Goal: Information Seeking & Learning: Learn about a topic

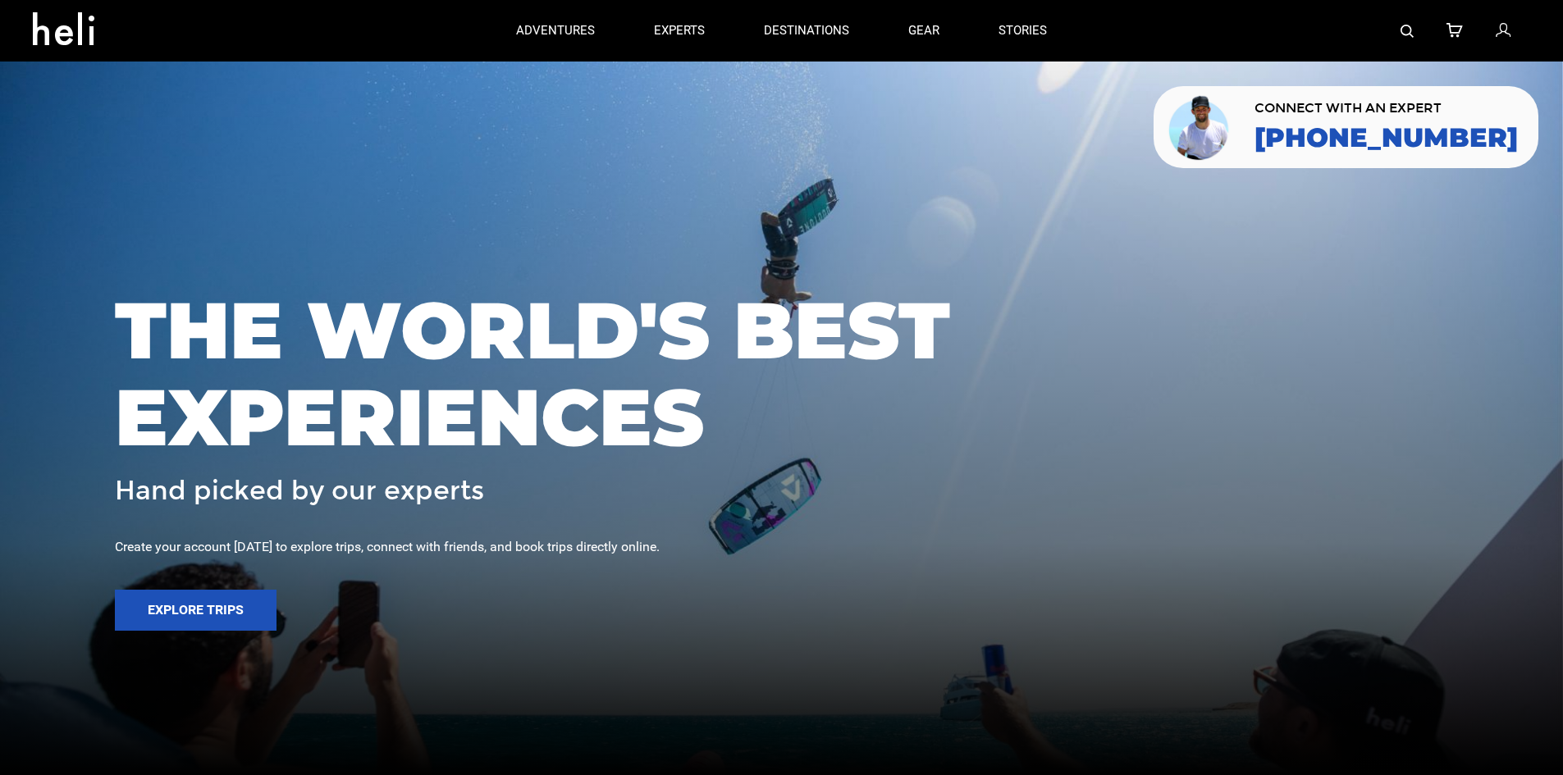
click at [1404, 34] on img at bounding box center [1406, 31] width 13 height 13
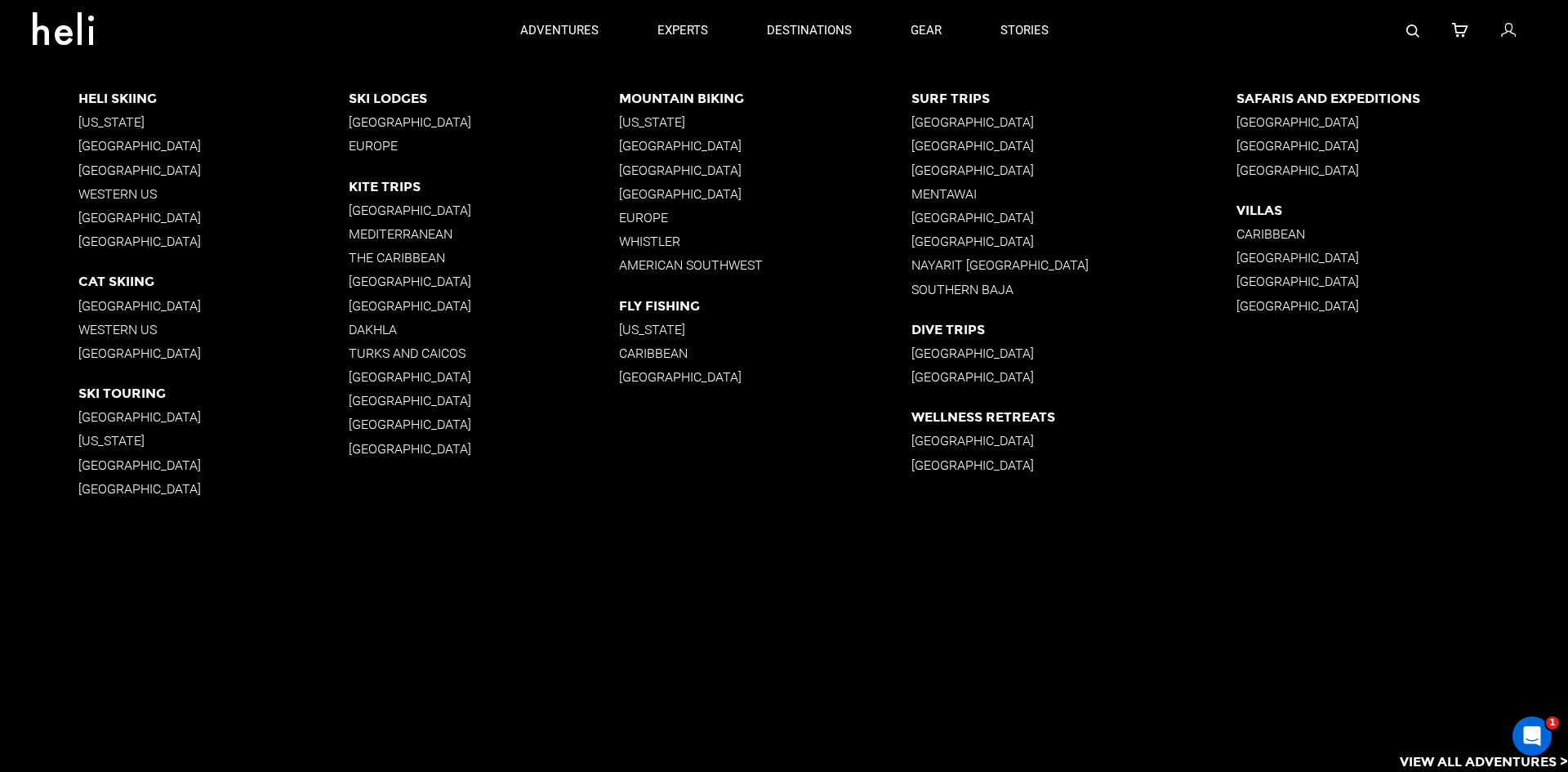
click at [94, 235] on p "Iceland" at bounding box center [214, 242] width 271 height 16
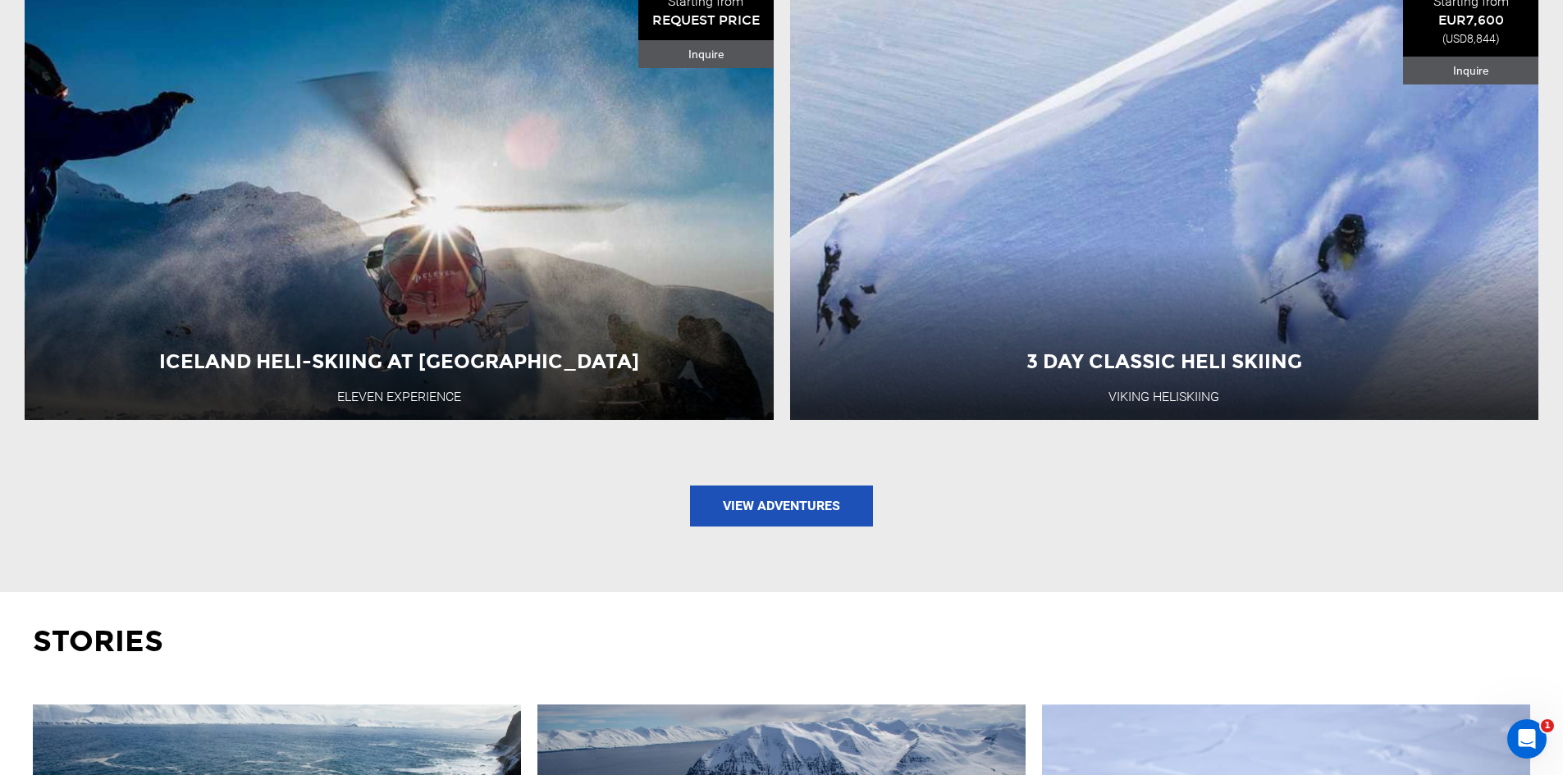
scroll to position [2234, 0]
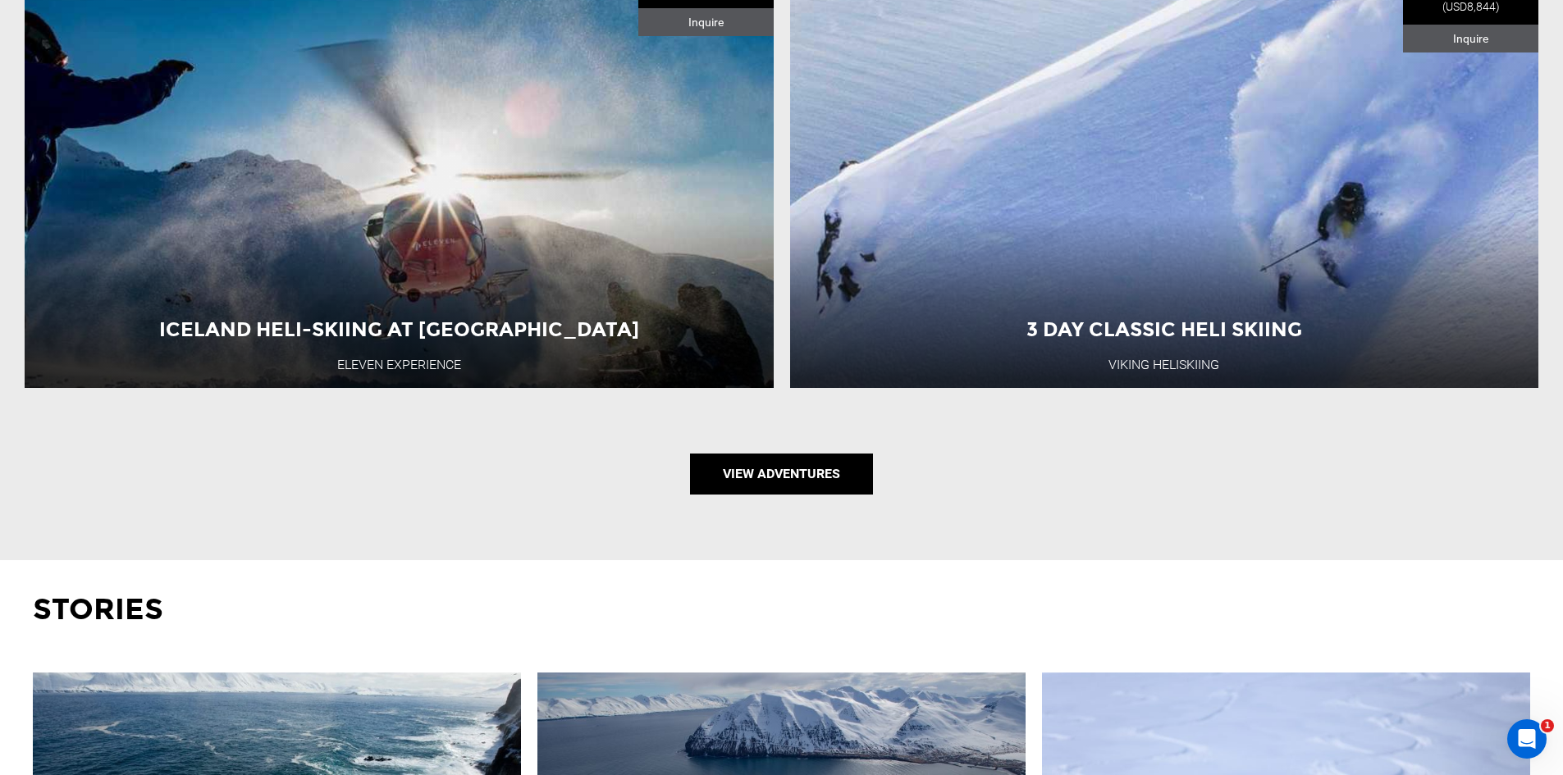
click at [797, 473] on link "View Adventures" at bounding box center [781, 474] width 183 height 41
type input "Ski & Ride"
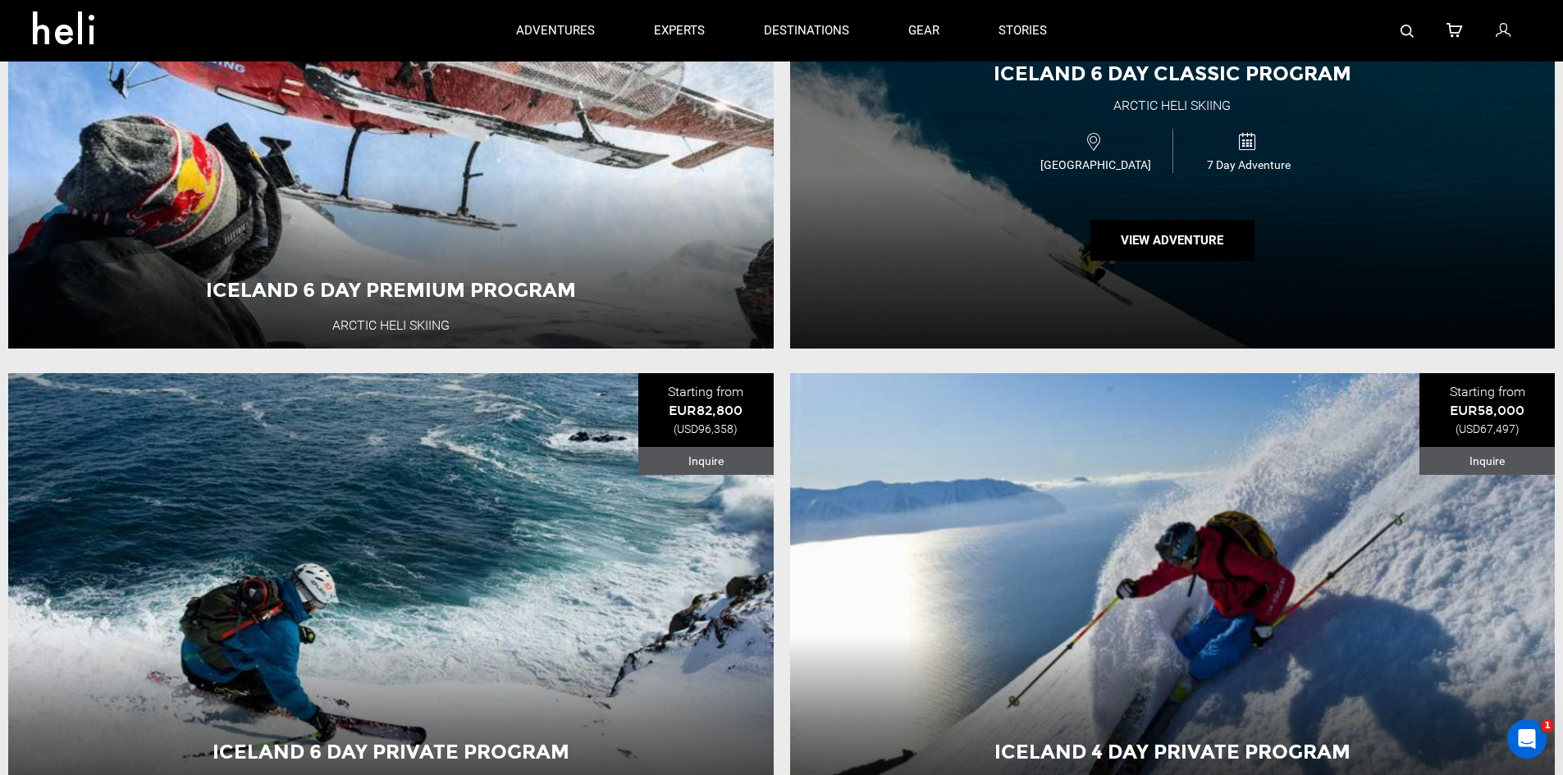
scroll to position [280, 0]
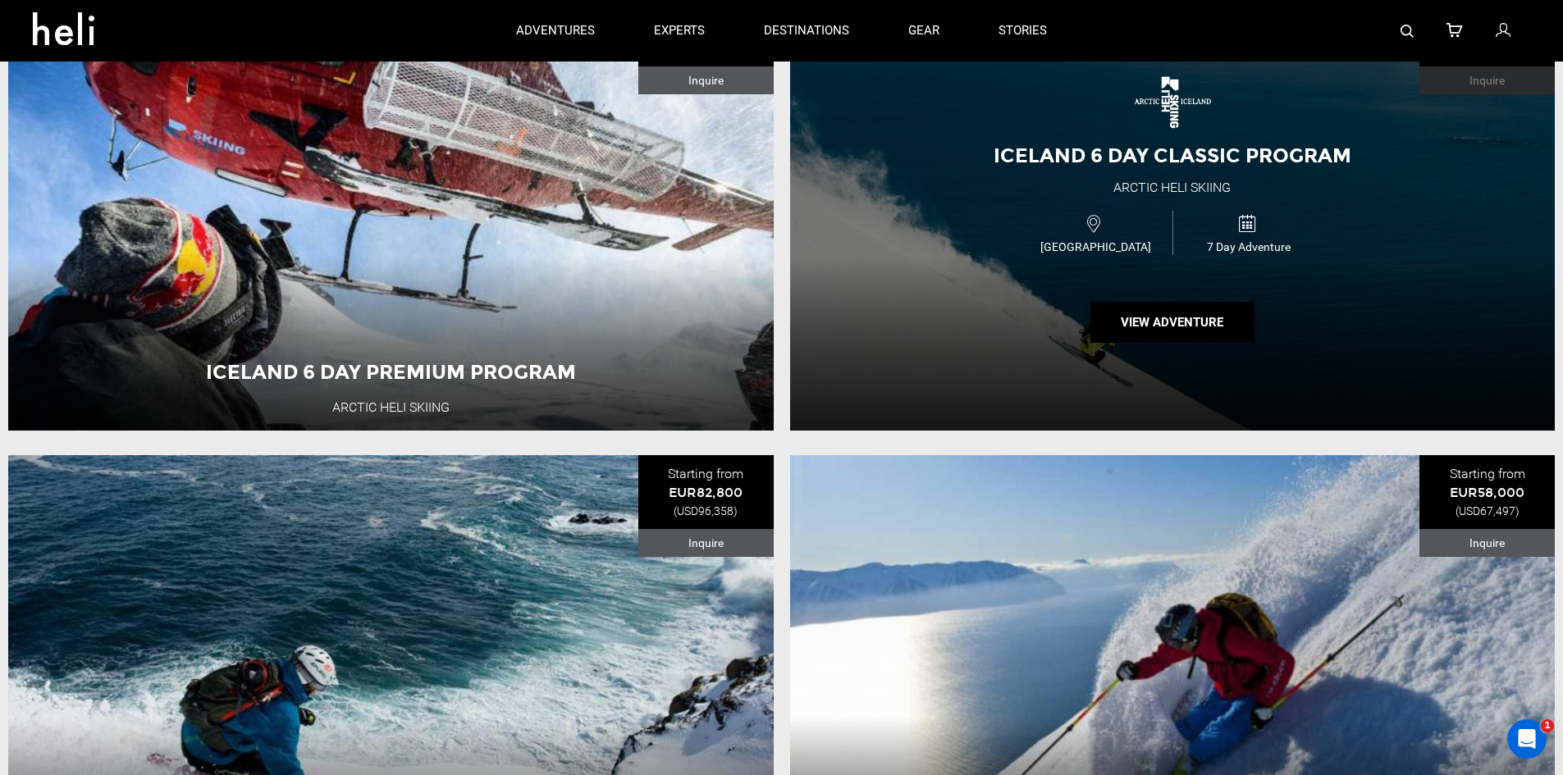
click at [960, 201] on div "Iceland 6 Day Classic Program Arctic Heli Skiing Iceland 7 Day Adventure View A…" at bounding box center [1172, 211] width 765 height 437
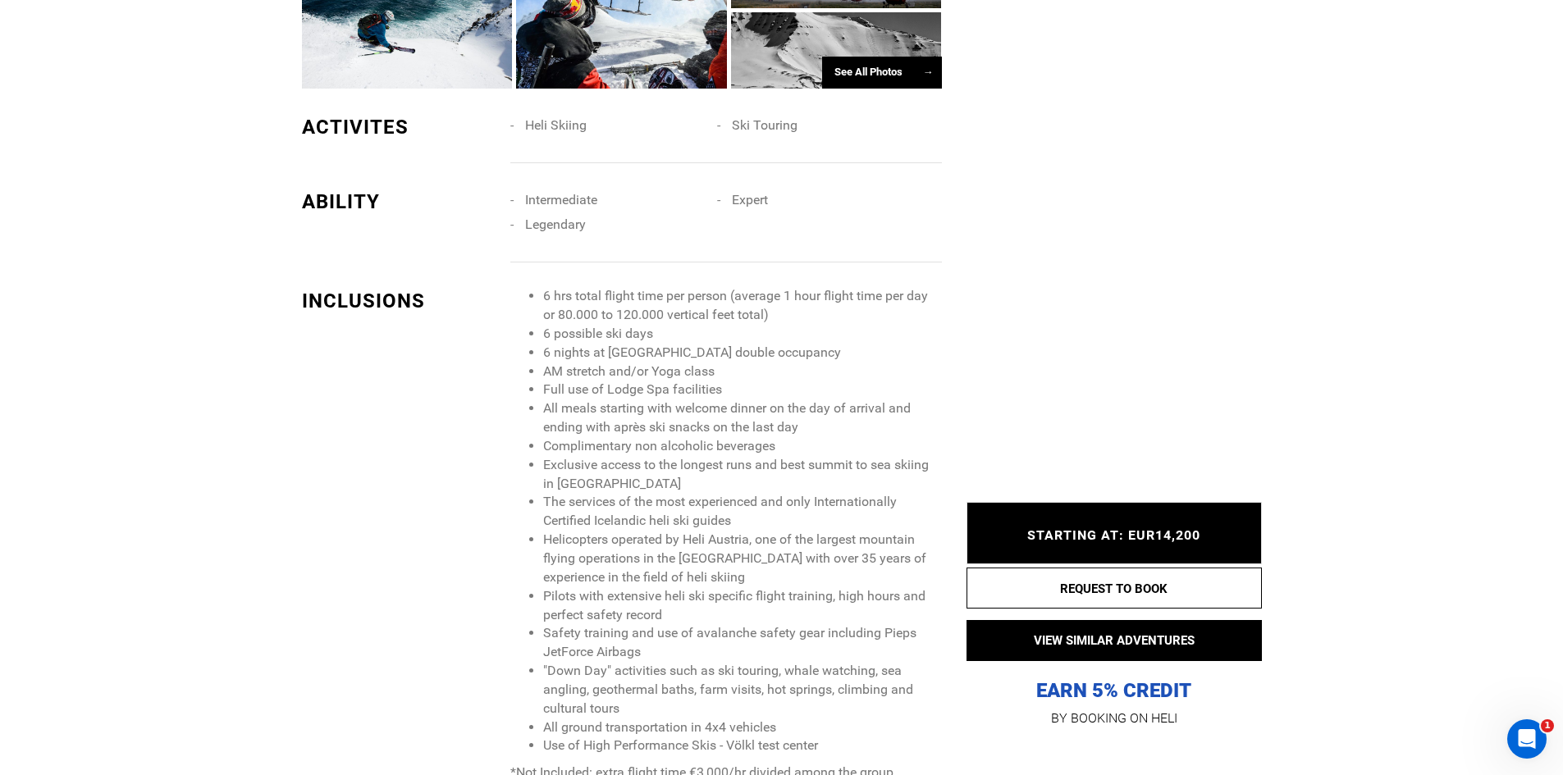
scroll to position [1723, 0]
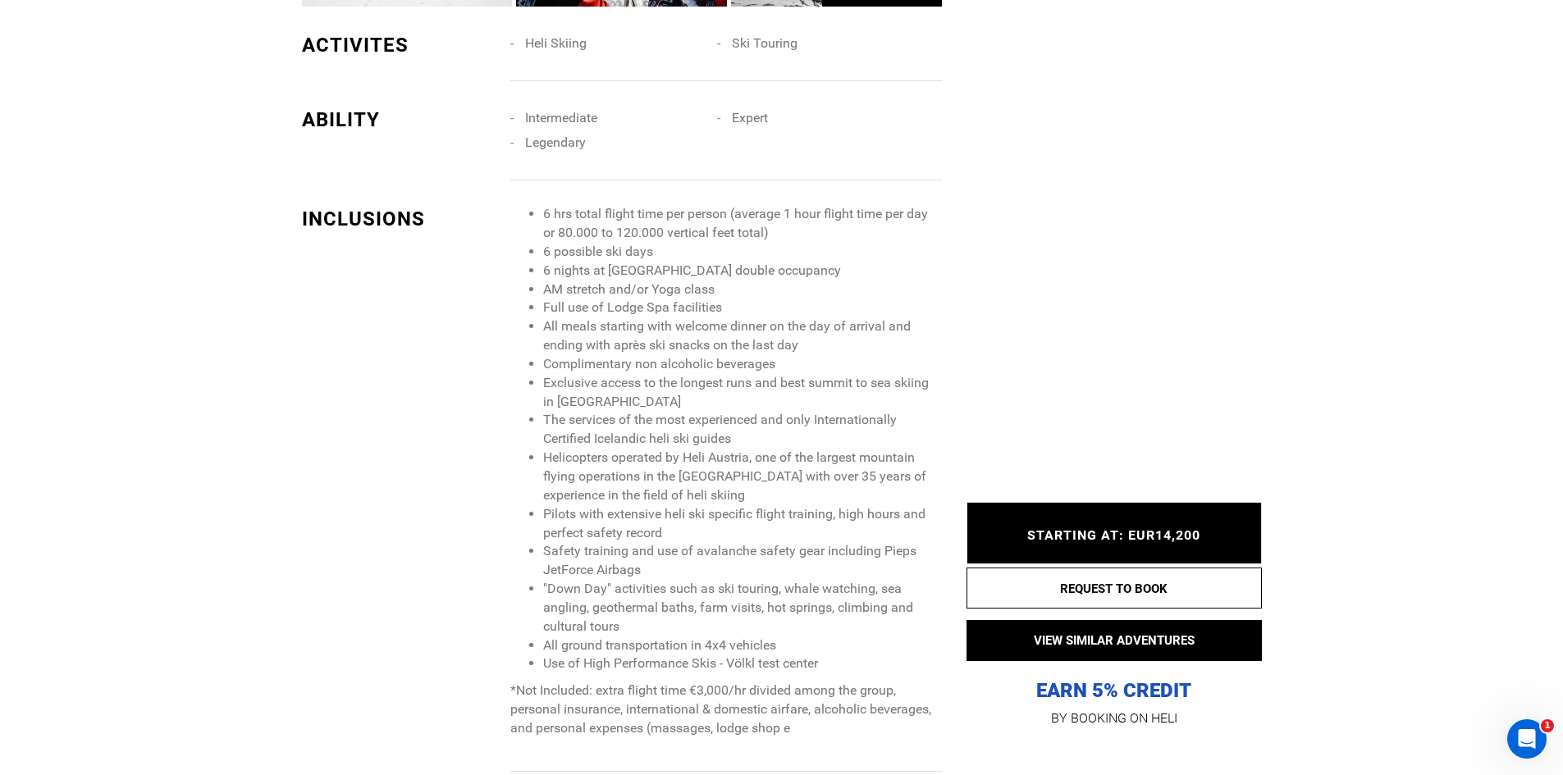
type input "Ski & Ride"
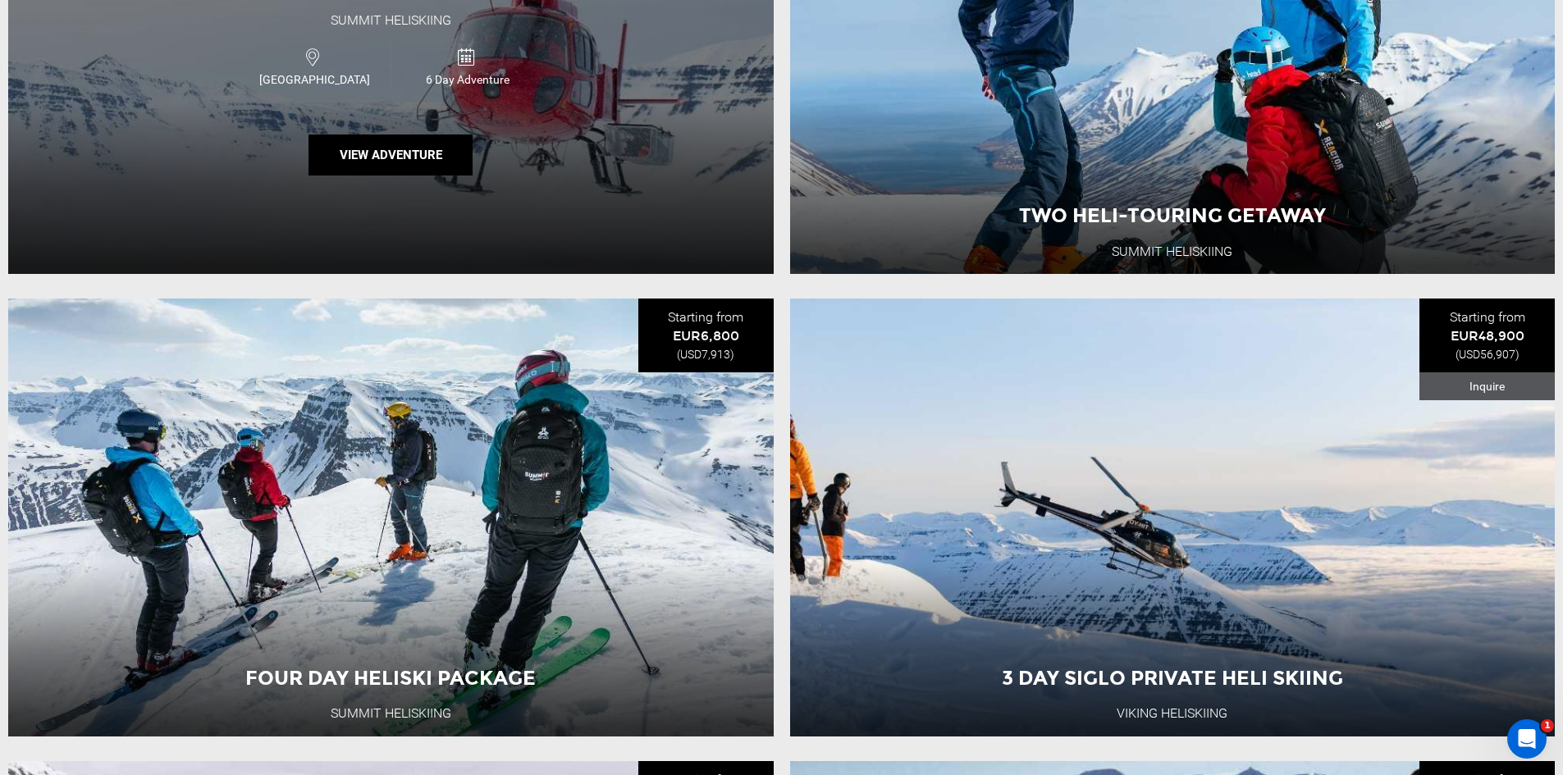
scroll to position [2297, 0]
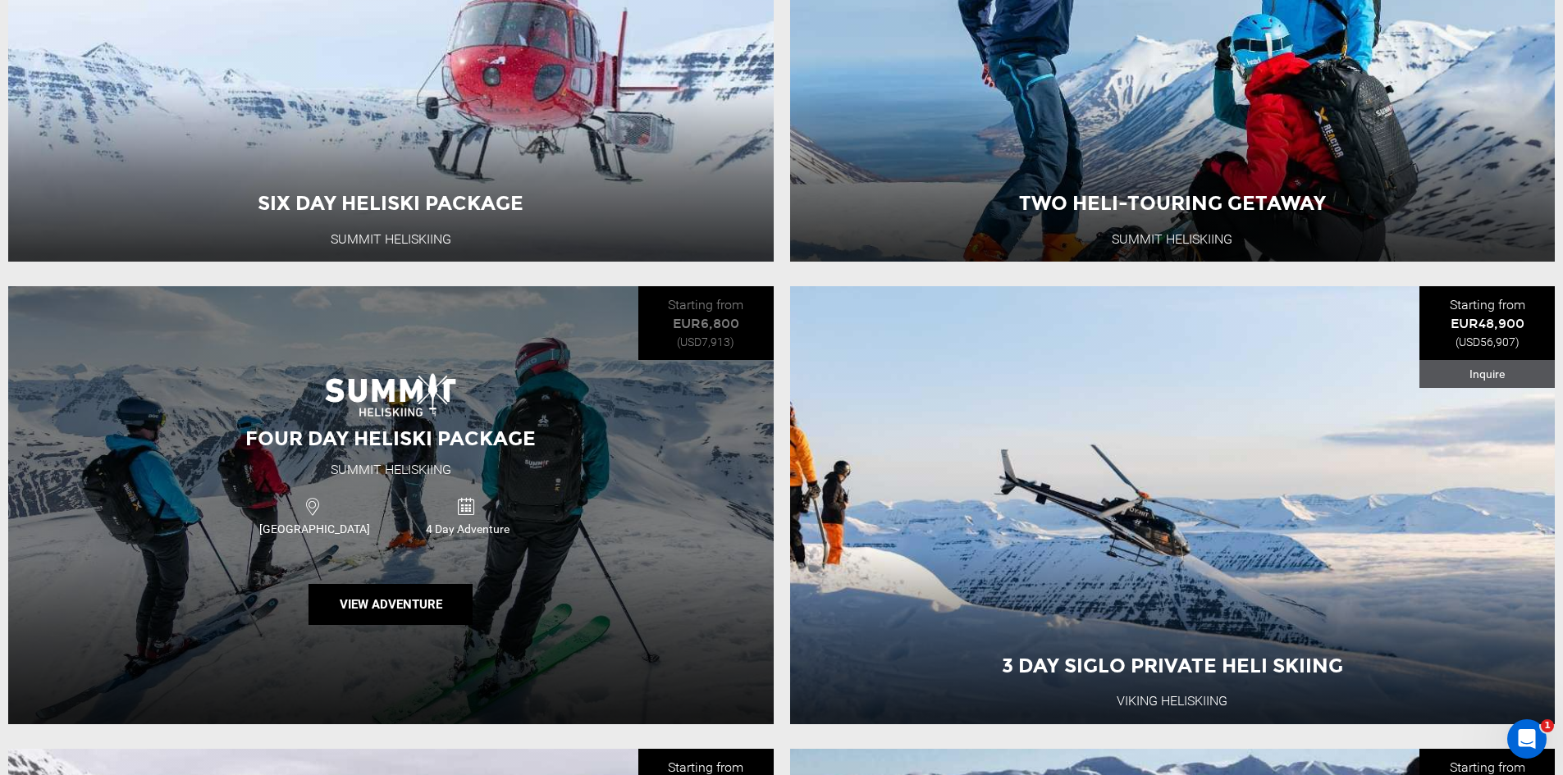
click at [244, 516] on div "Iceland" at bounding box center [314, 515] width 153 height 43
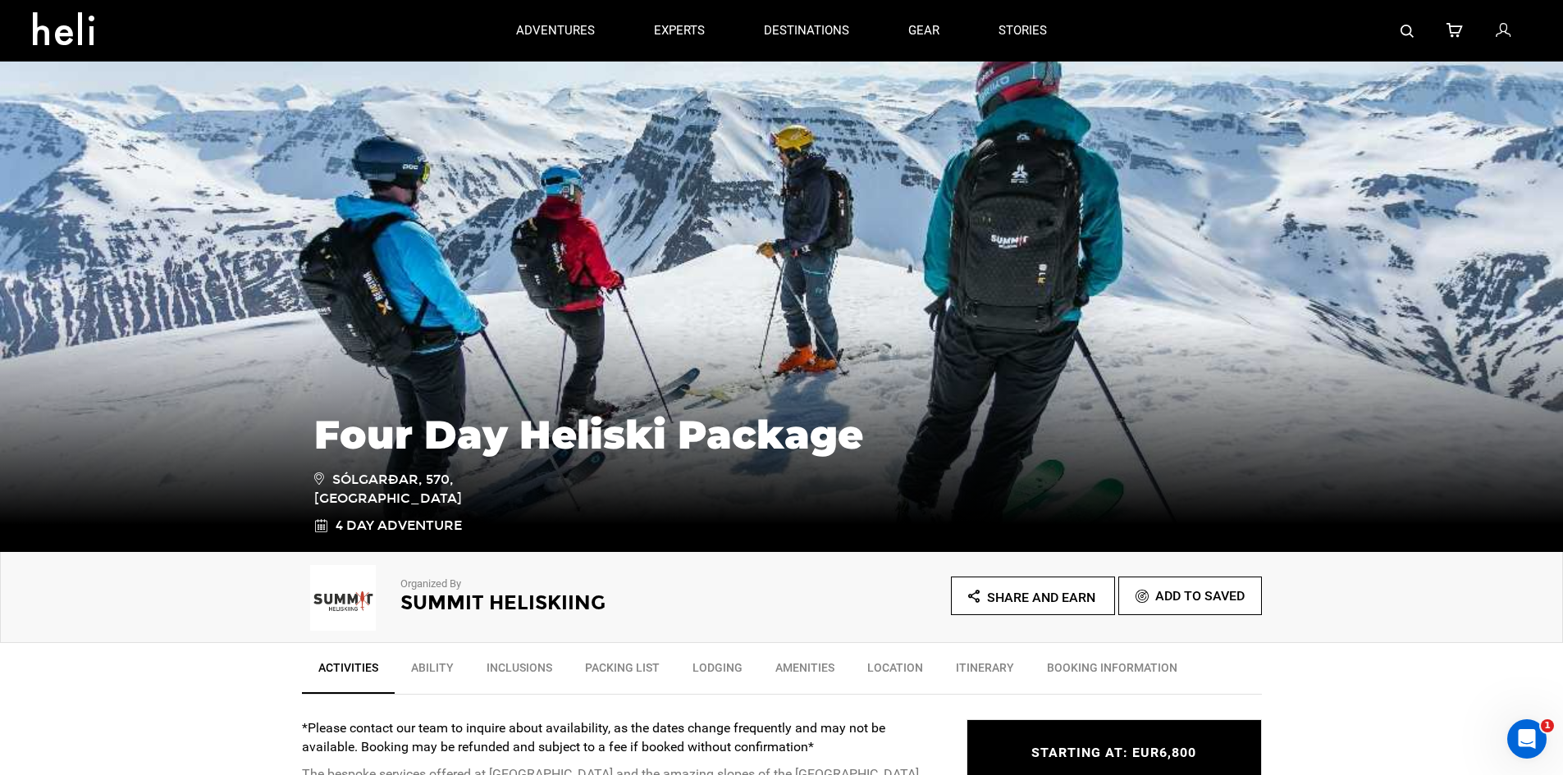
type input "Ski & Ride"
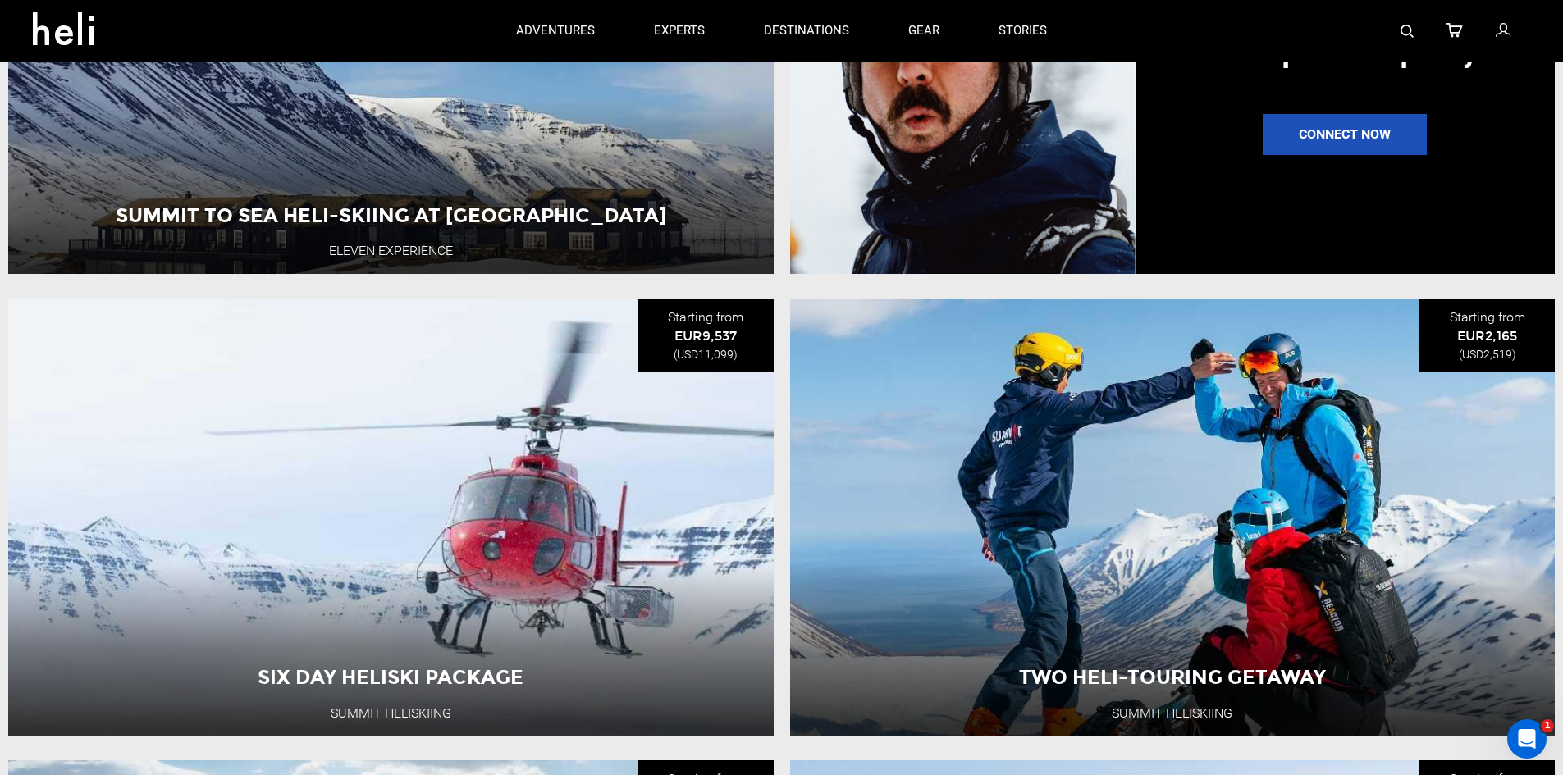
scroll to position [1887, 0]
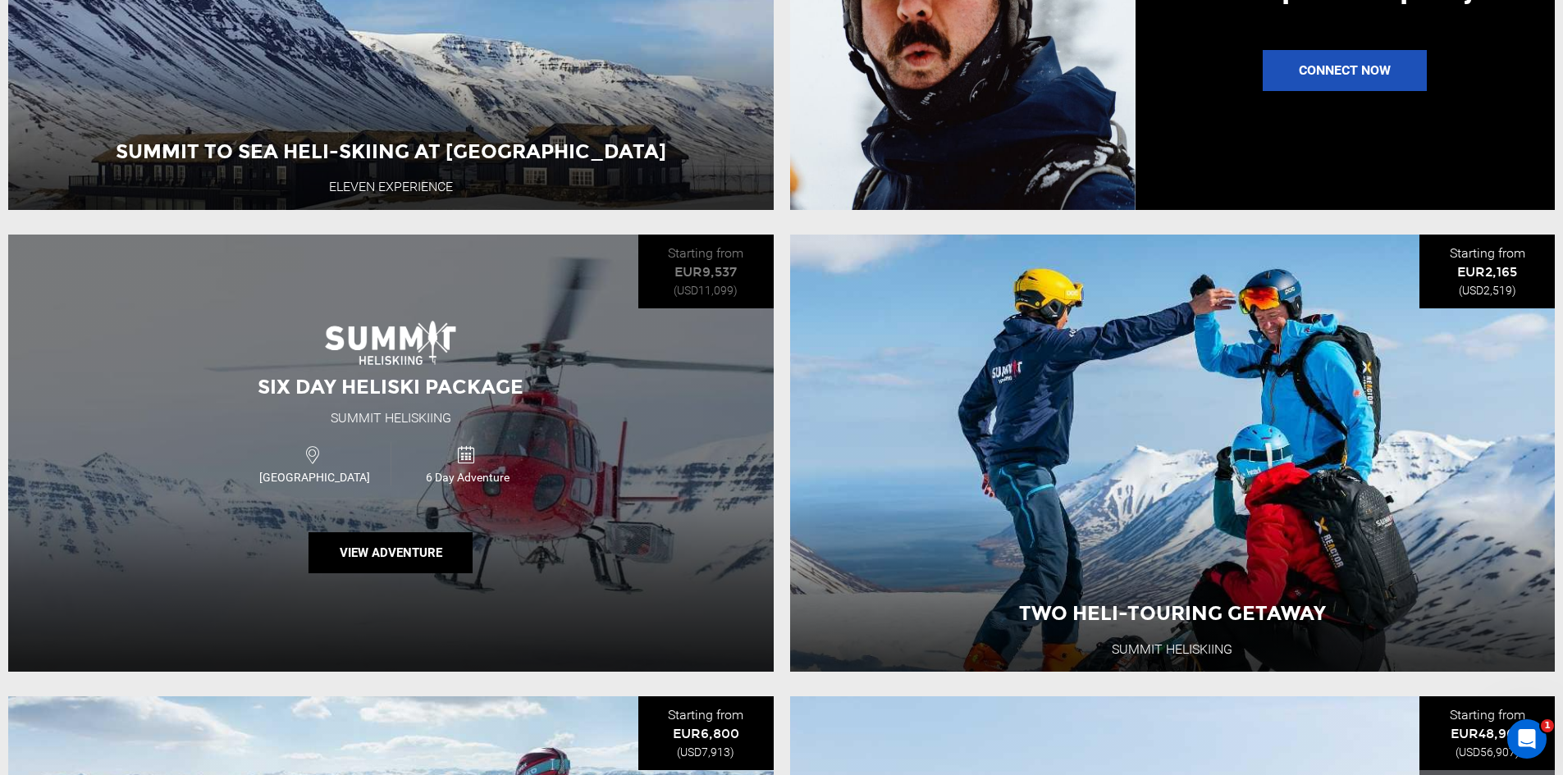
click at [375, 399] on span "Six Day Heliski Package" at bounding box center [391, 387] width 266 height 24
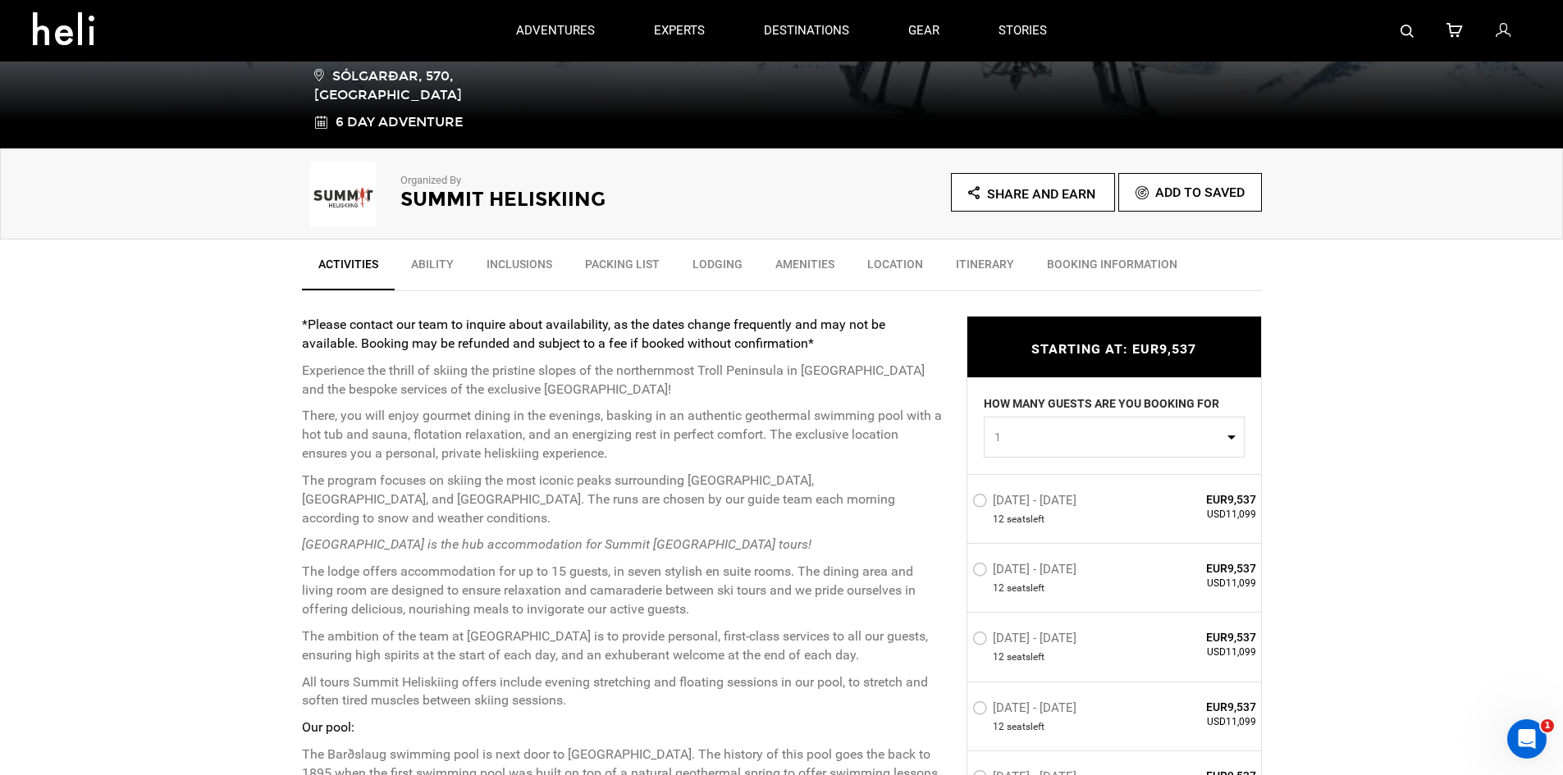
scroll to position [246, 0]
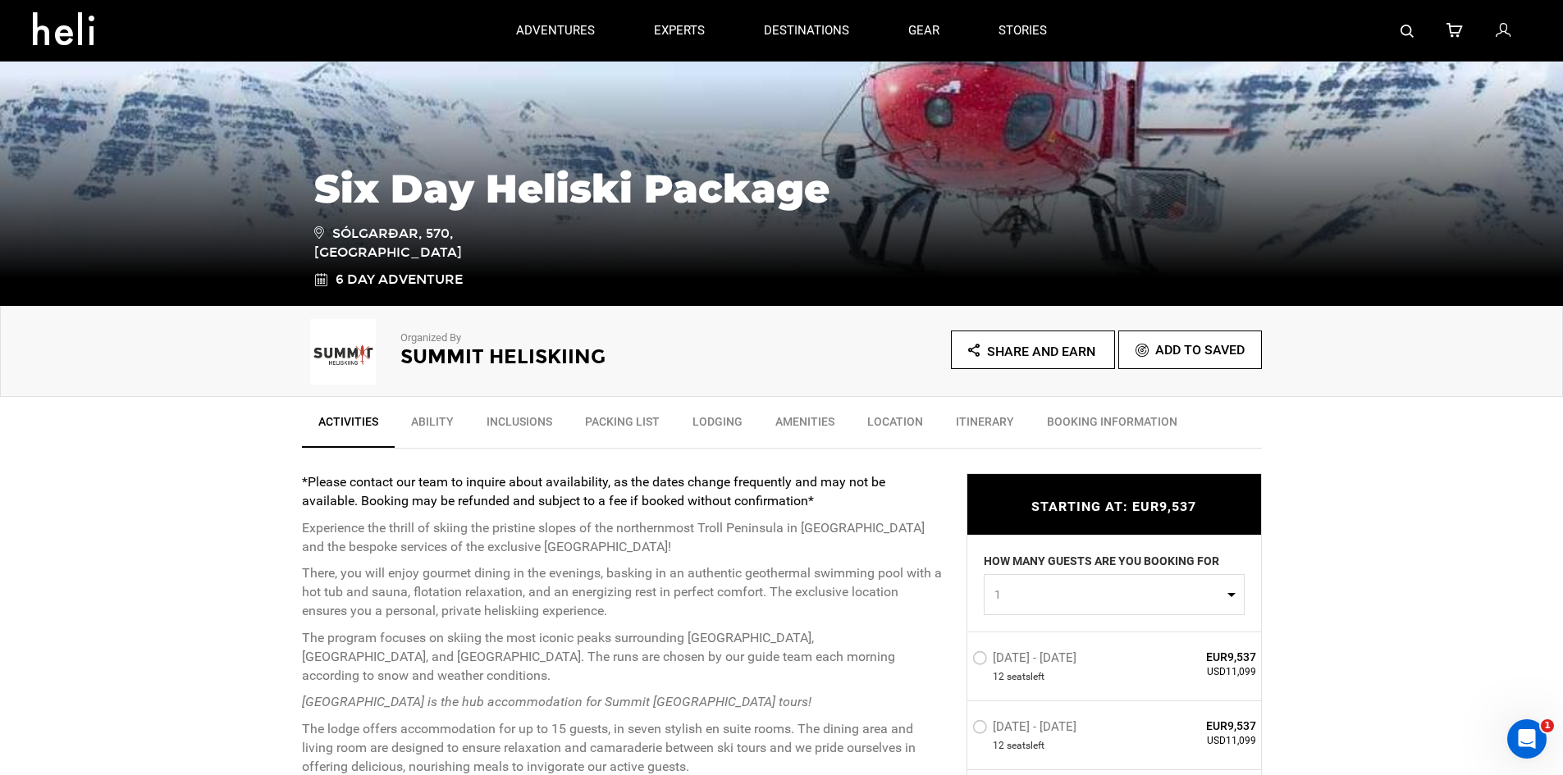
type input "Ski & Ride"
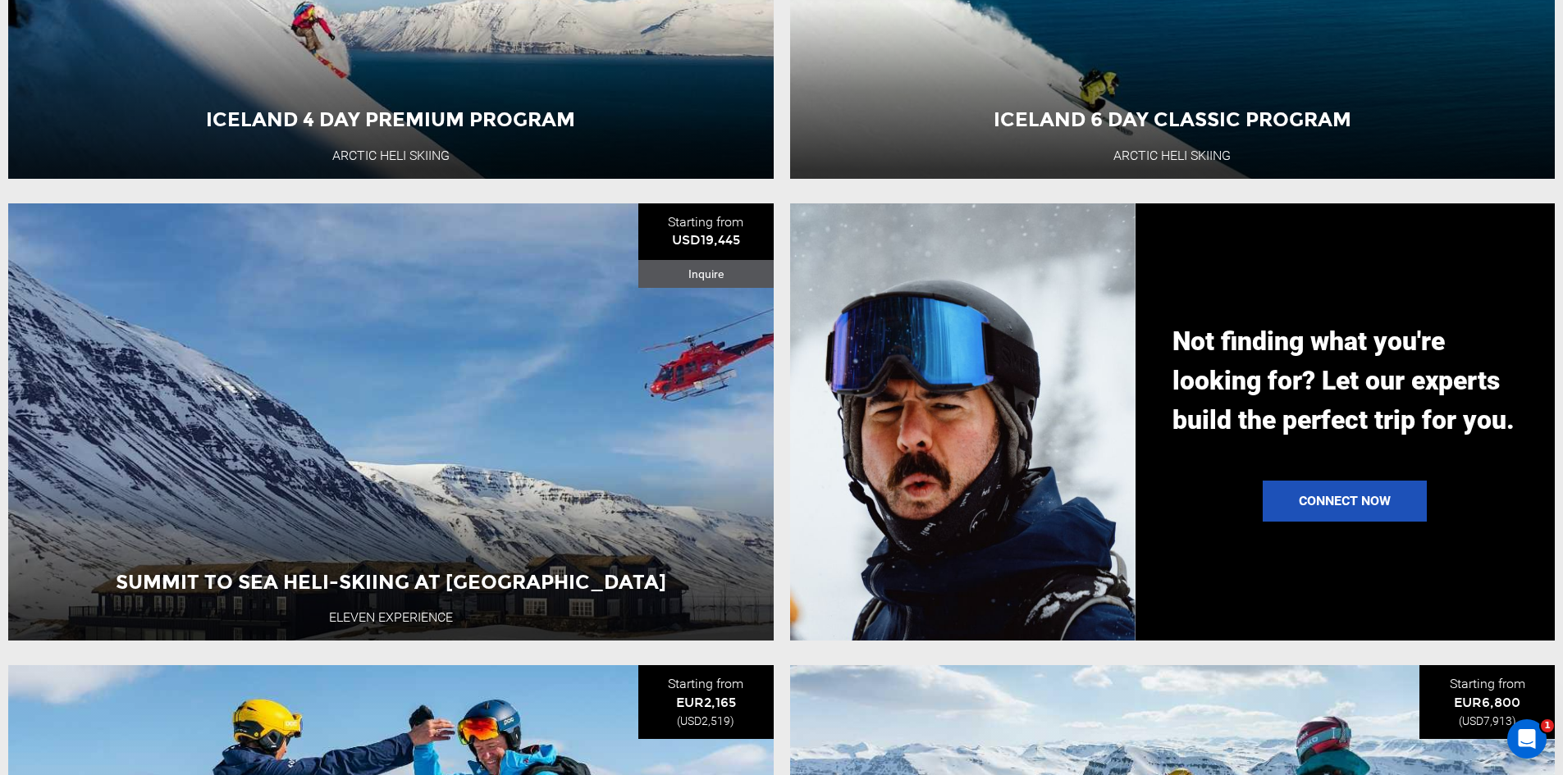
scroll to position [1559, 0]
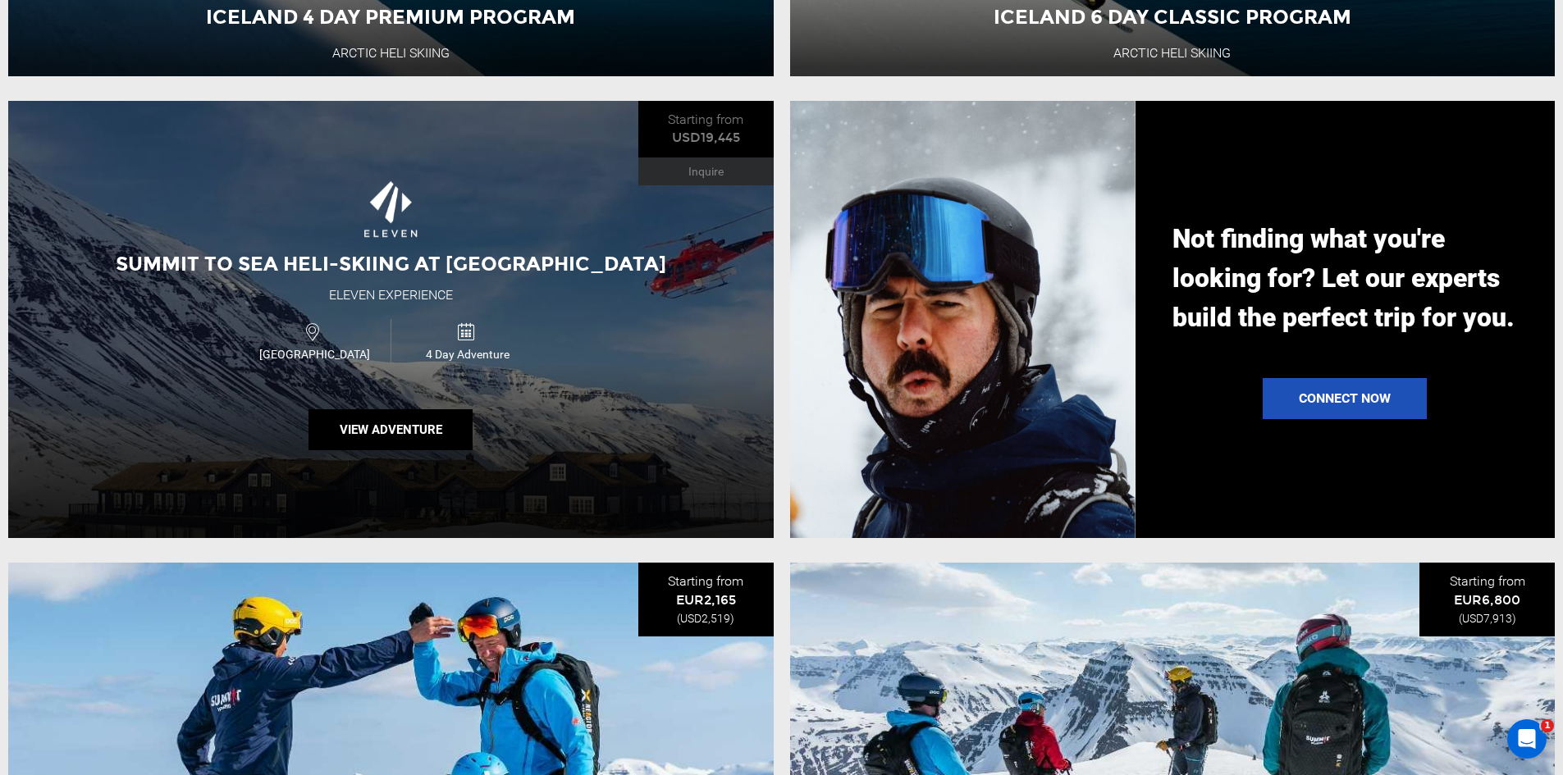
click at [272, 268] on span "Summit to Sea Heli-Skiing at Deplar Farm" at bounding box center [391, 264] width 550 height 24
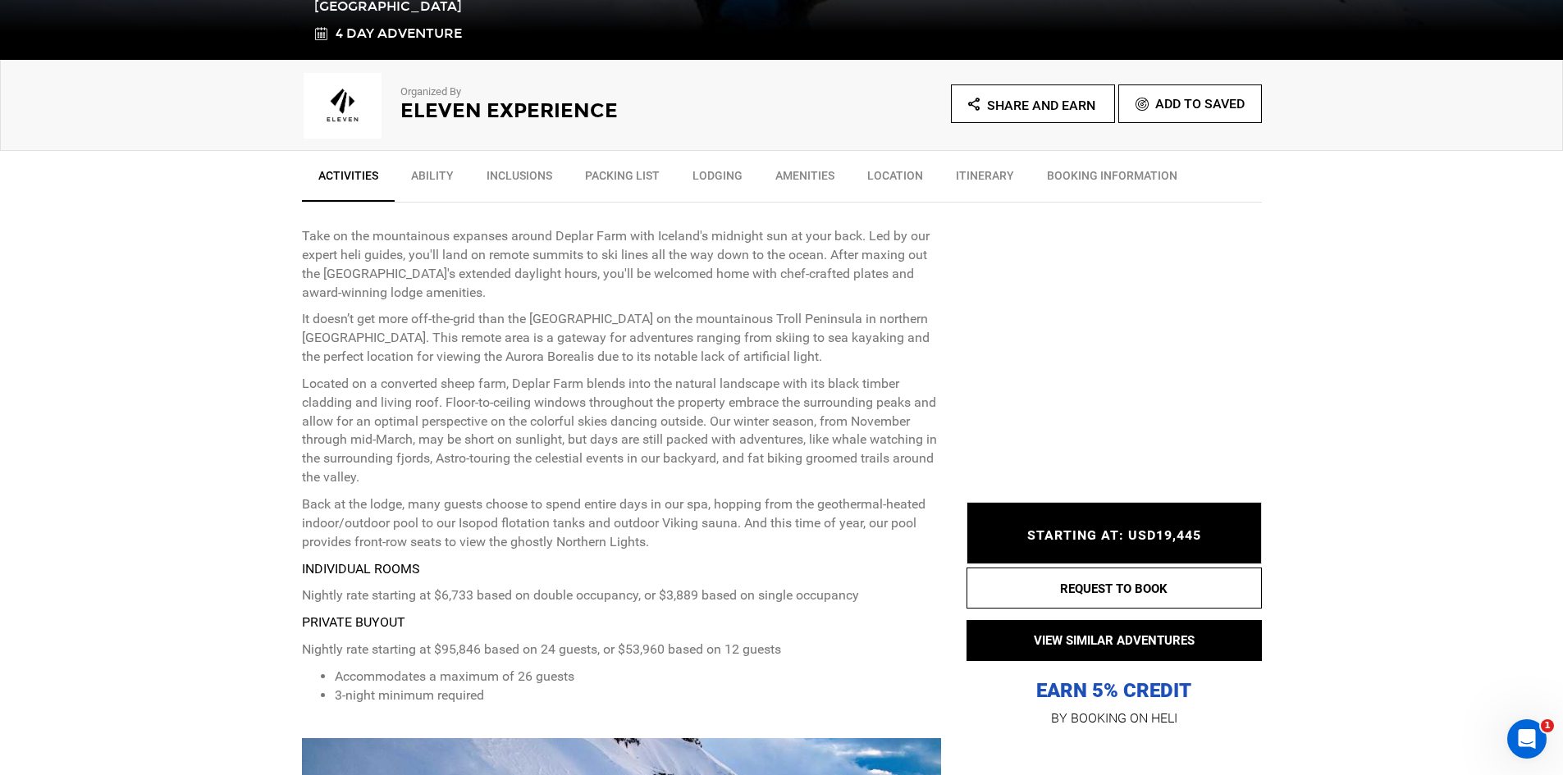
scroll to position [574, 0]
